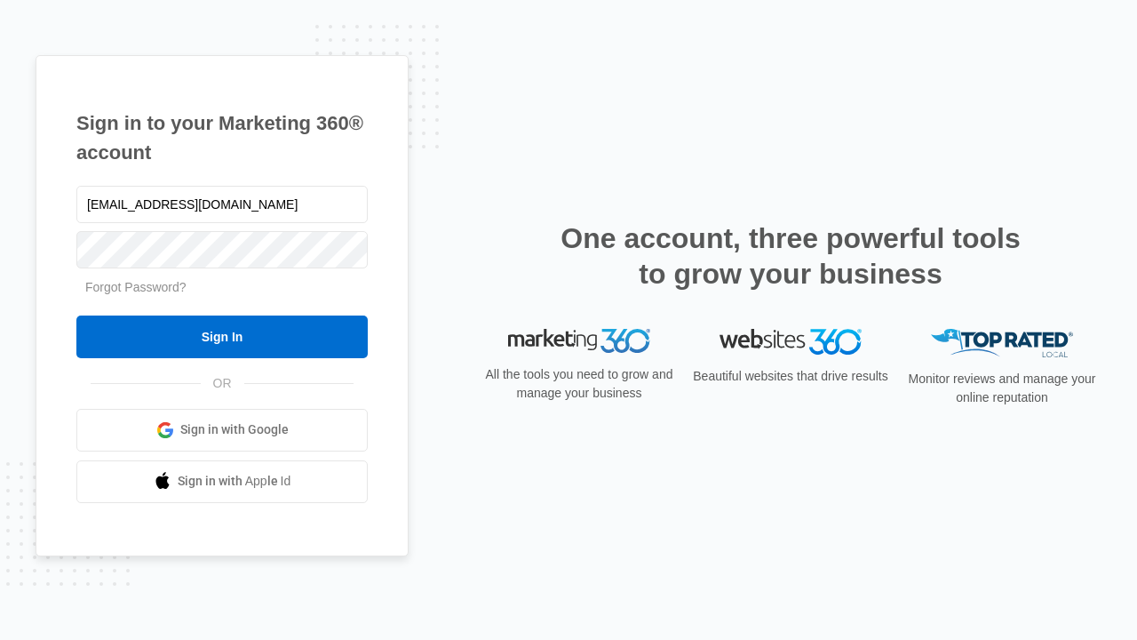
type input "dankie614@gmail.com"
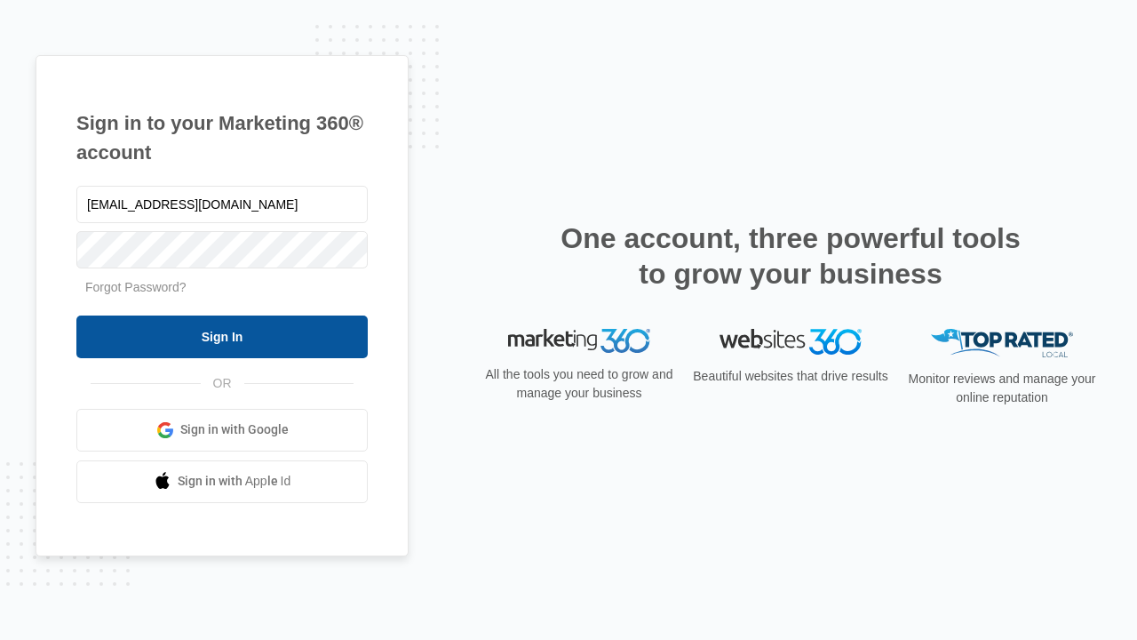
click at [222, 336] on input "Sign In" at bounding box center [221, 336] width 291 height 43
